Goal: Task Accomplishment & Management: Manage account settings

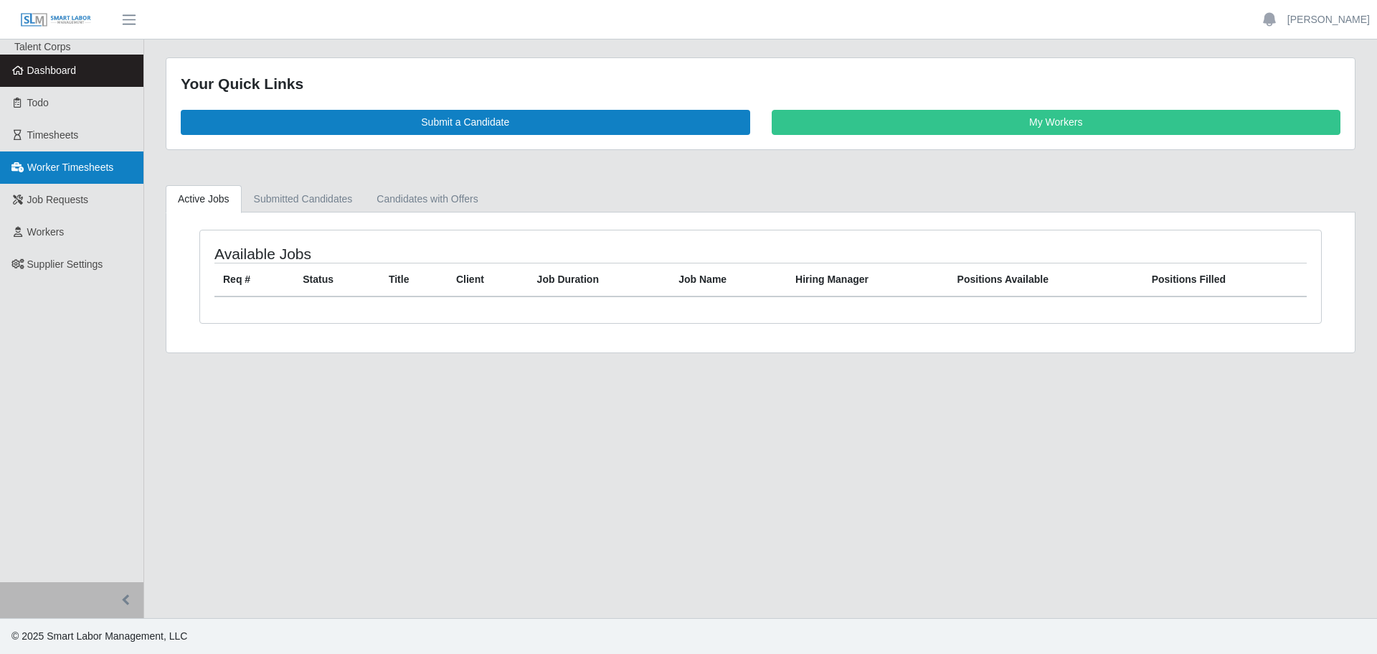
click at [102, 162] on span "Worker Timesheets" at bounding box center [70, 166] width 86 height 11
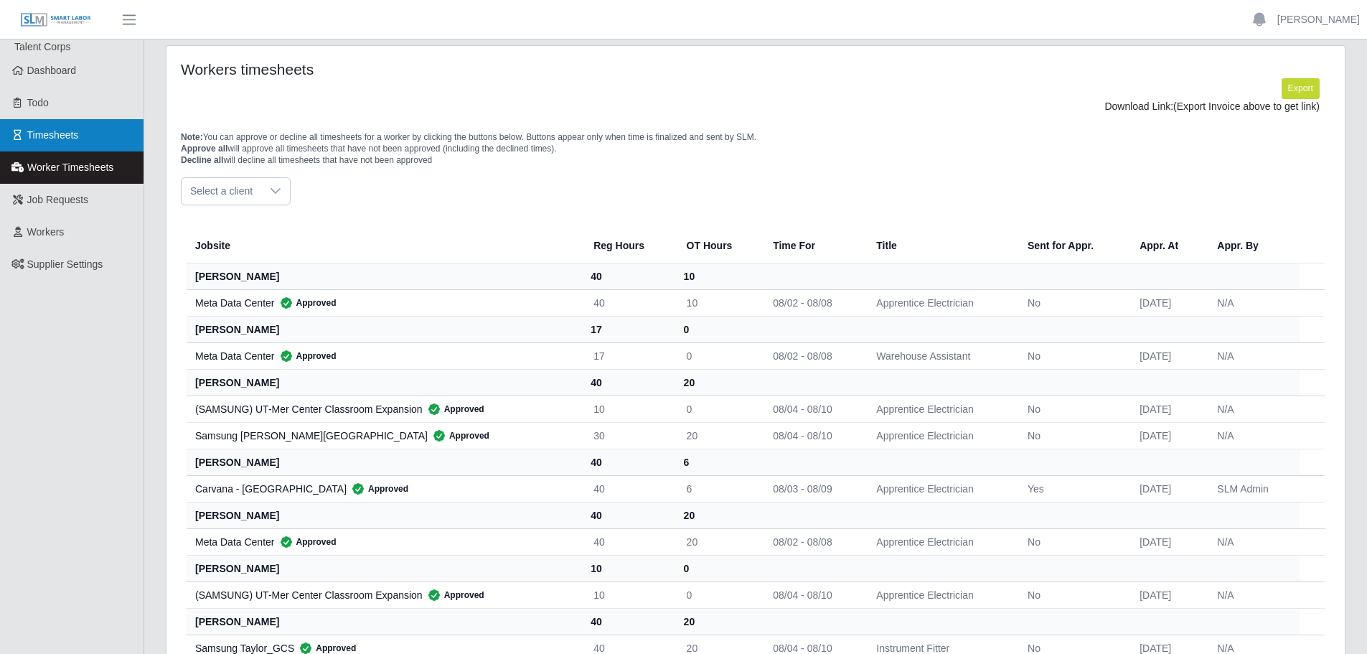
click at [60, 133] on span "Timesheets" at bounding box center [53, 134] width 52 height 11
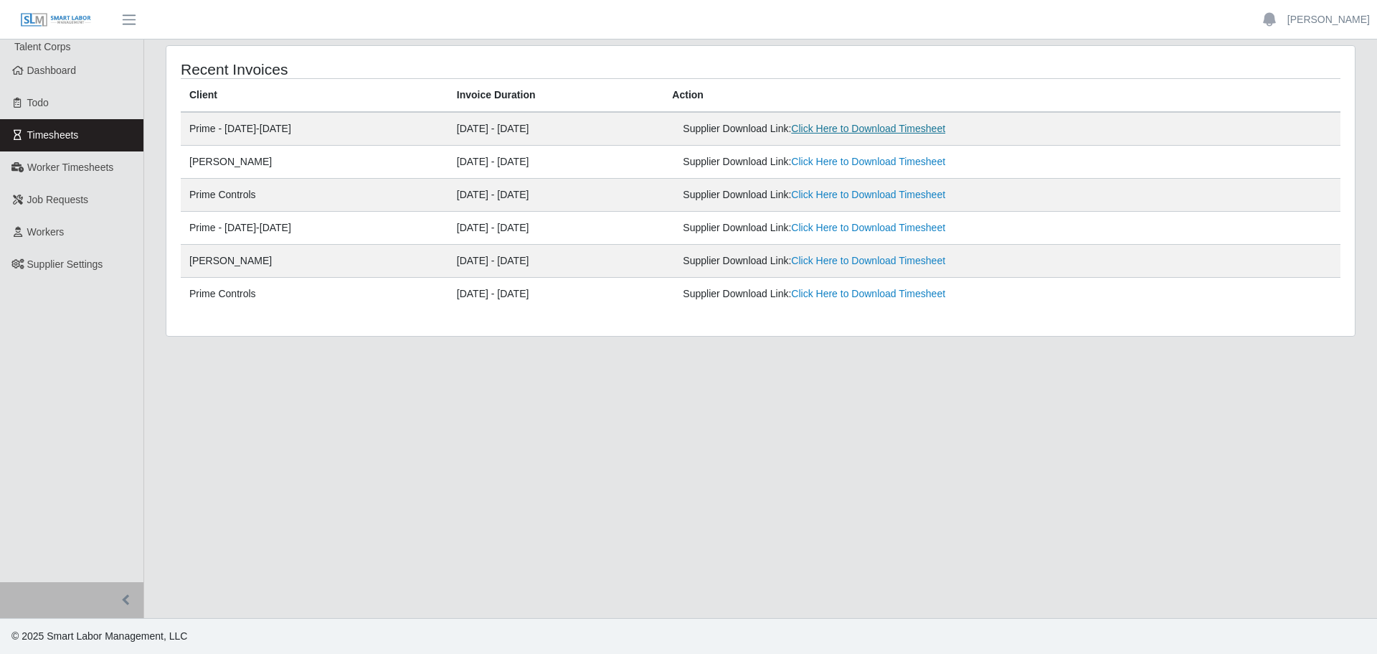
click at [874, 131] on link "Click Here to Download Timesheet" at bounding box center [868, 128] width 154 height 11
